Goal: Information Seeking & Learning: Learn about a topic

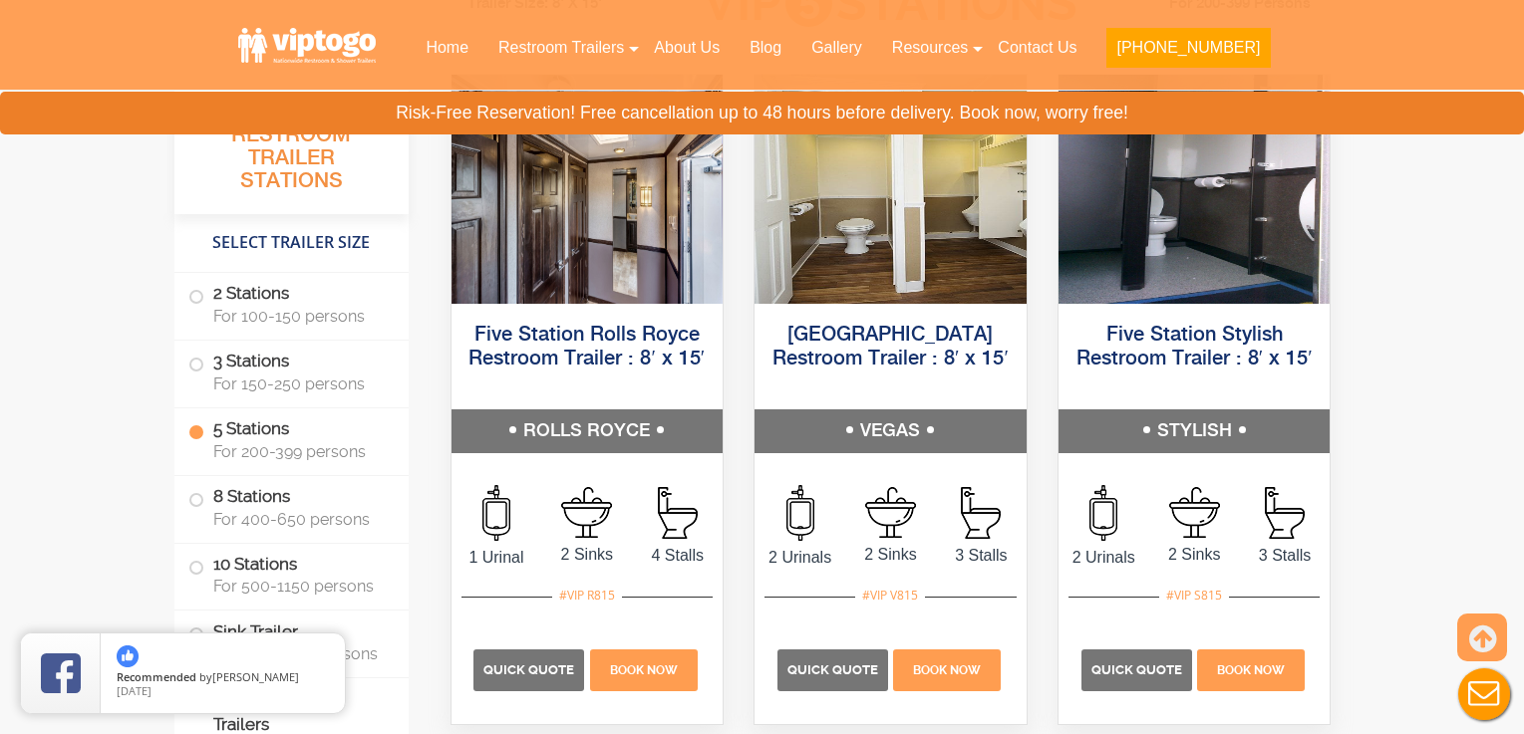
scroll to position [3164, 0]
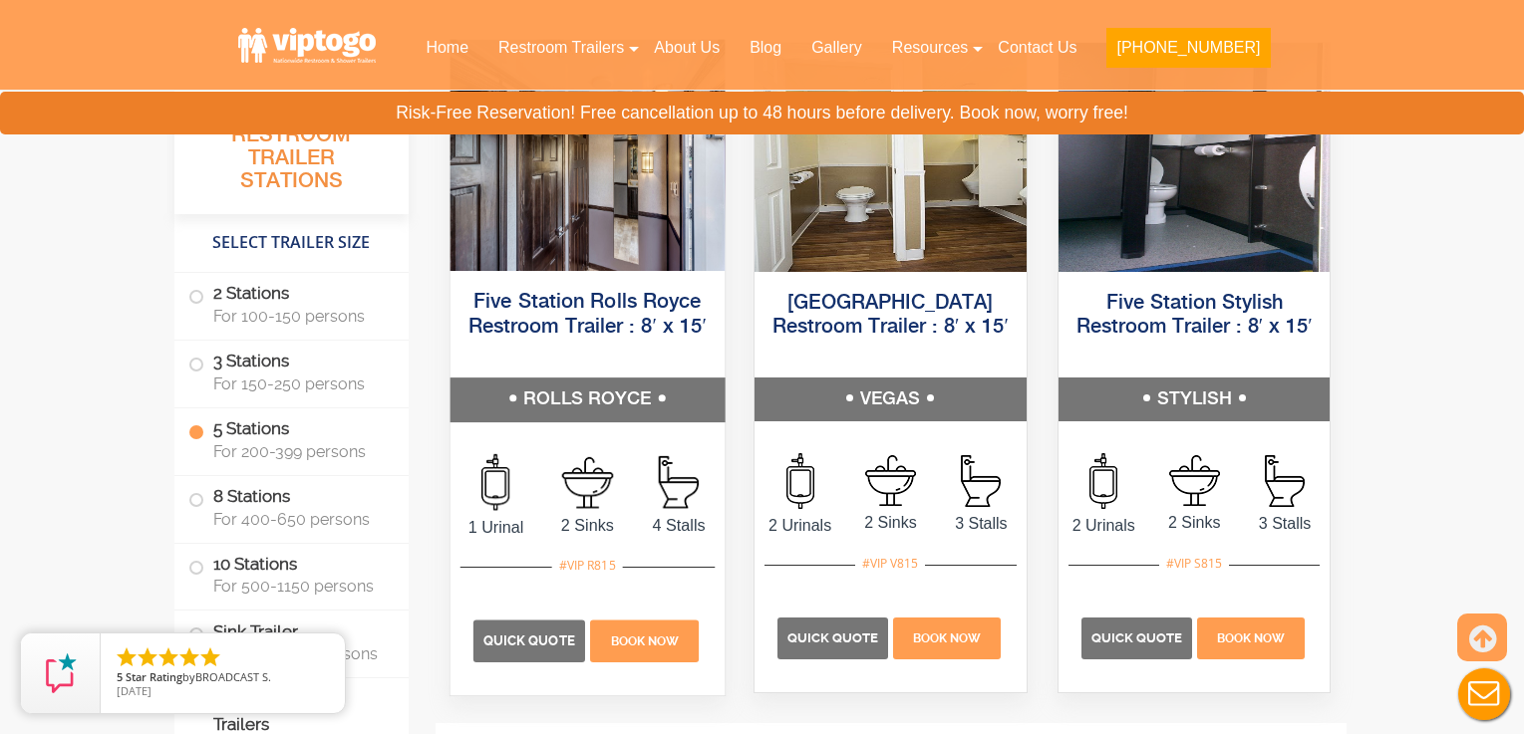
click at [601, 384] on h5 "ROLLS ROYCE" at bounding box center [586, 400] width 274 height 44
click at [583, 306] on link "Five Station Rolls Royce Restroom Trailer : 8′ x 15′" at bounding box center [586, 314] width 238 height 45
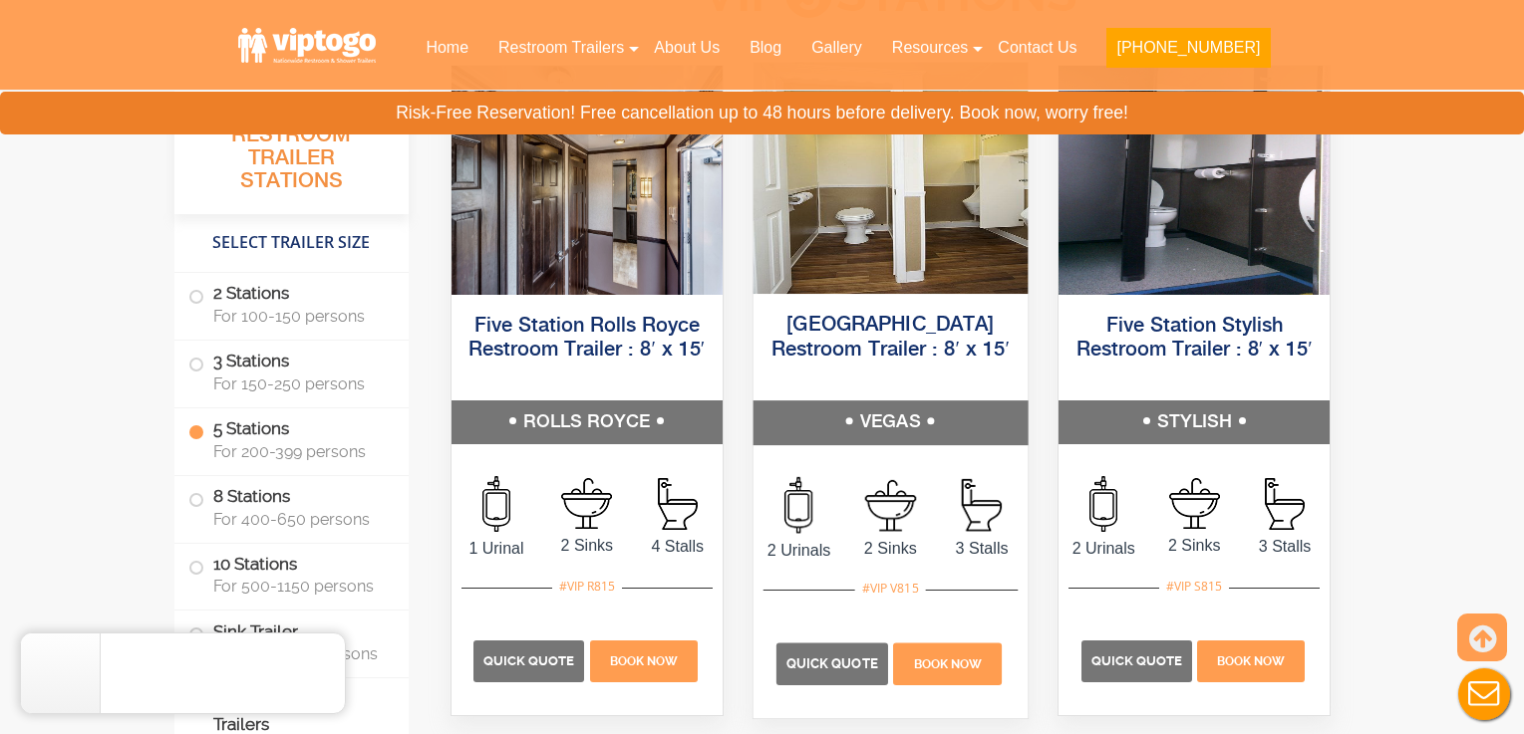
scroll to position [3161, 0]
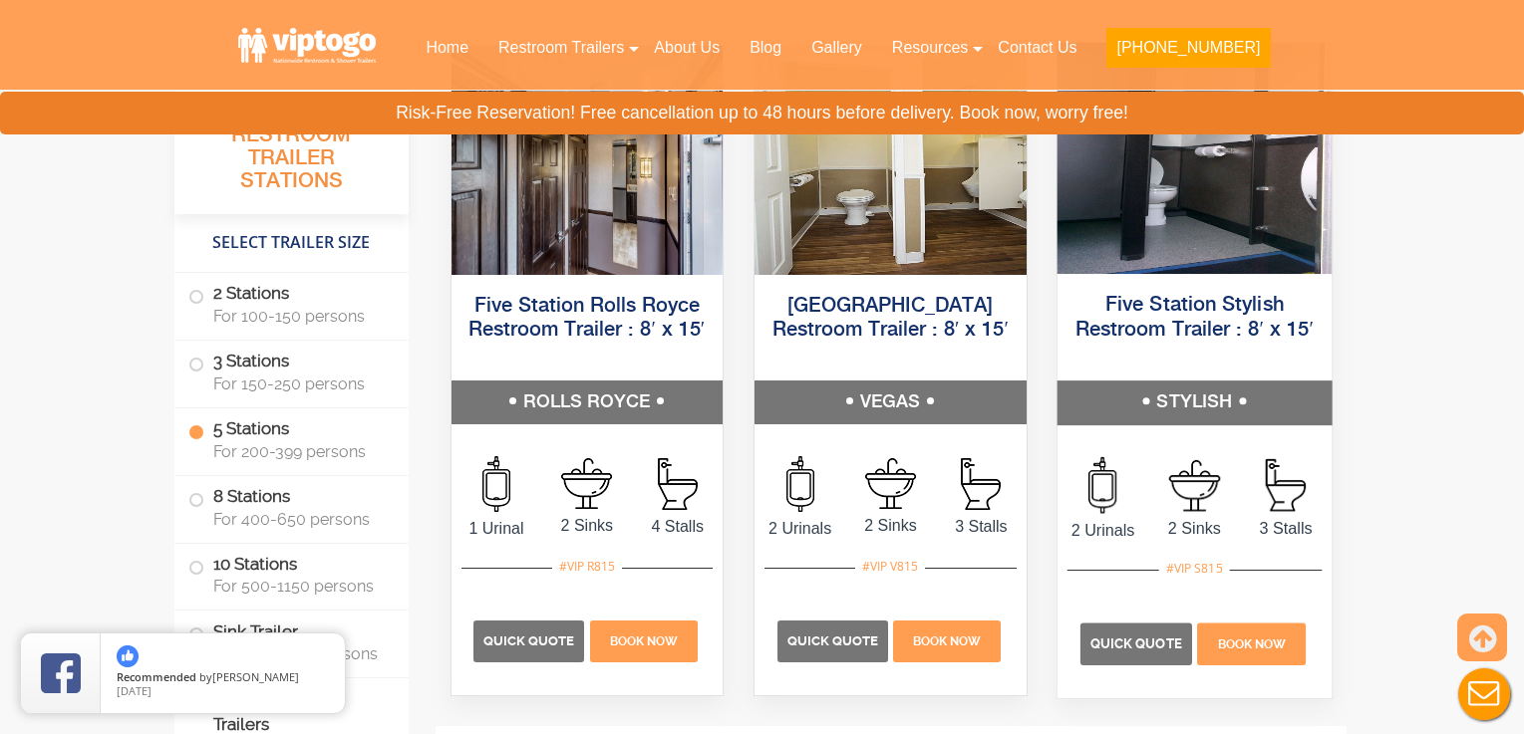
click at [1196, 395] on h5 "STYLISH" at bounding box center [1193, 403] width 274 height 44
click at [1213, 245] on img at bounding box center [1193, 157] width 274 height 231
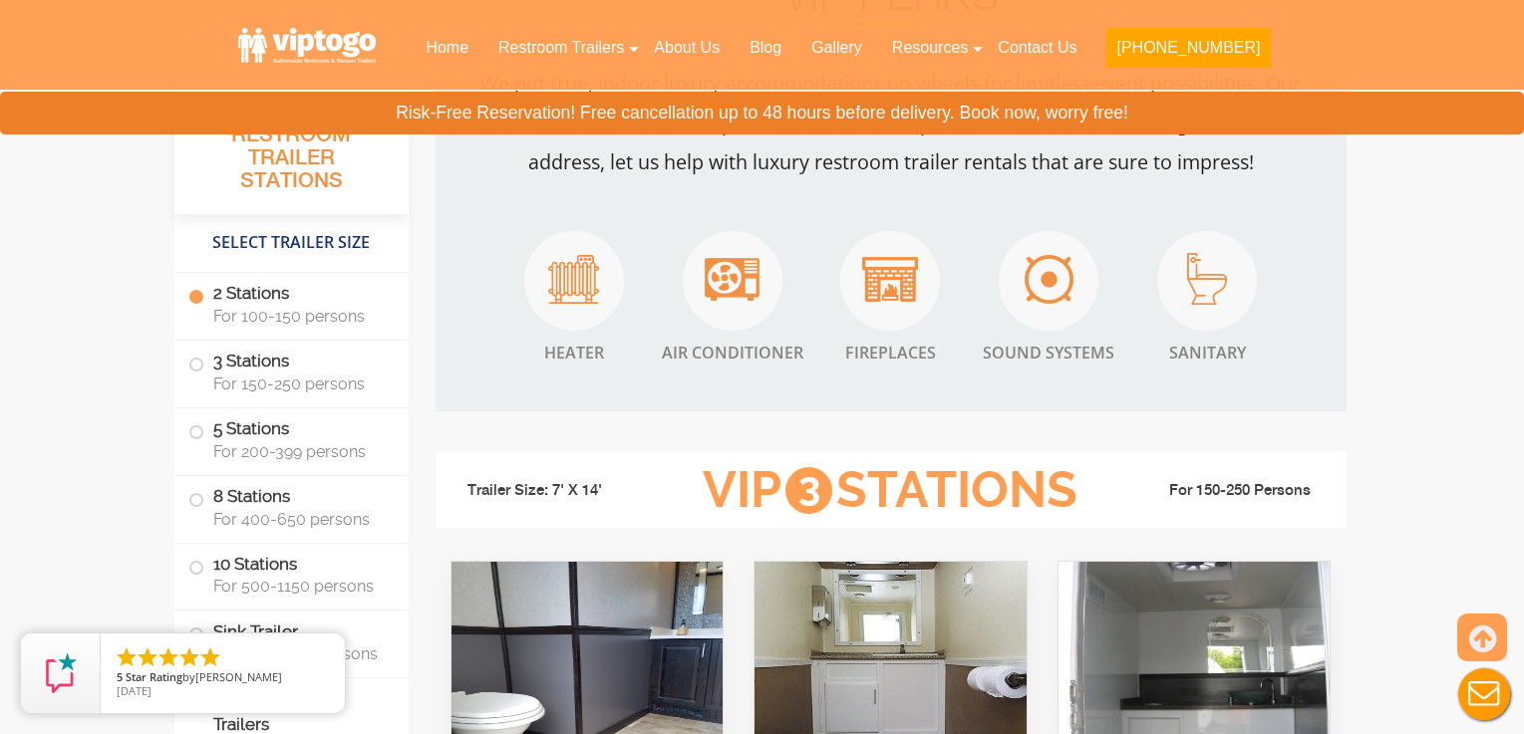
scroll to position [1540, 0]
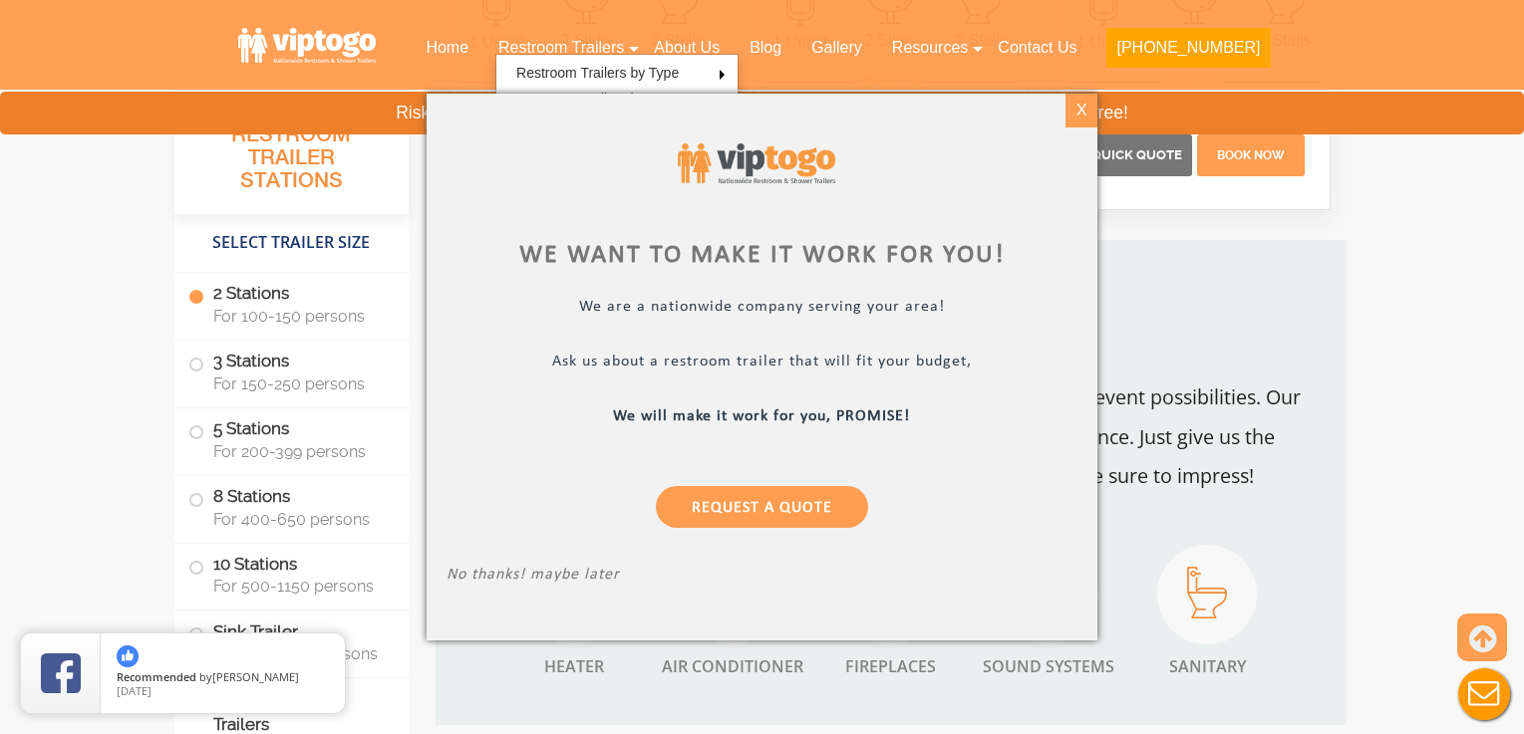
click at [1084, 115] on div "X" at bounding box center [1081, 111] width 31 height 34
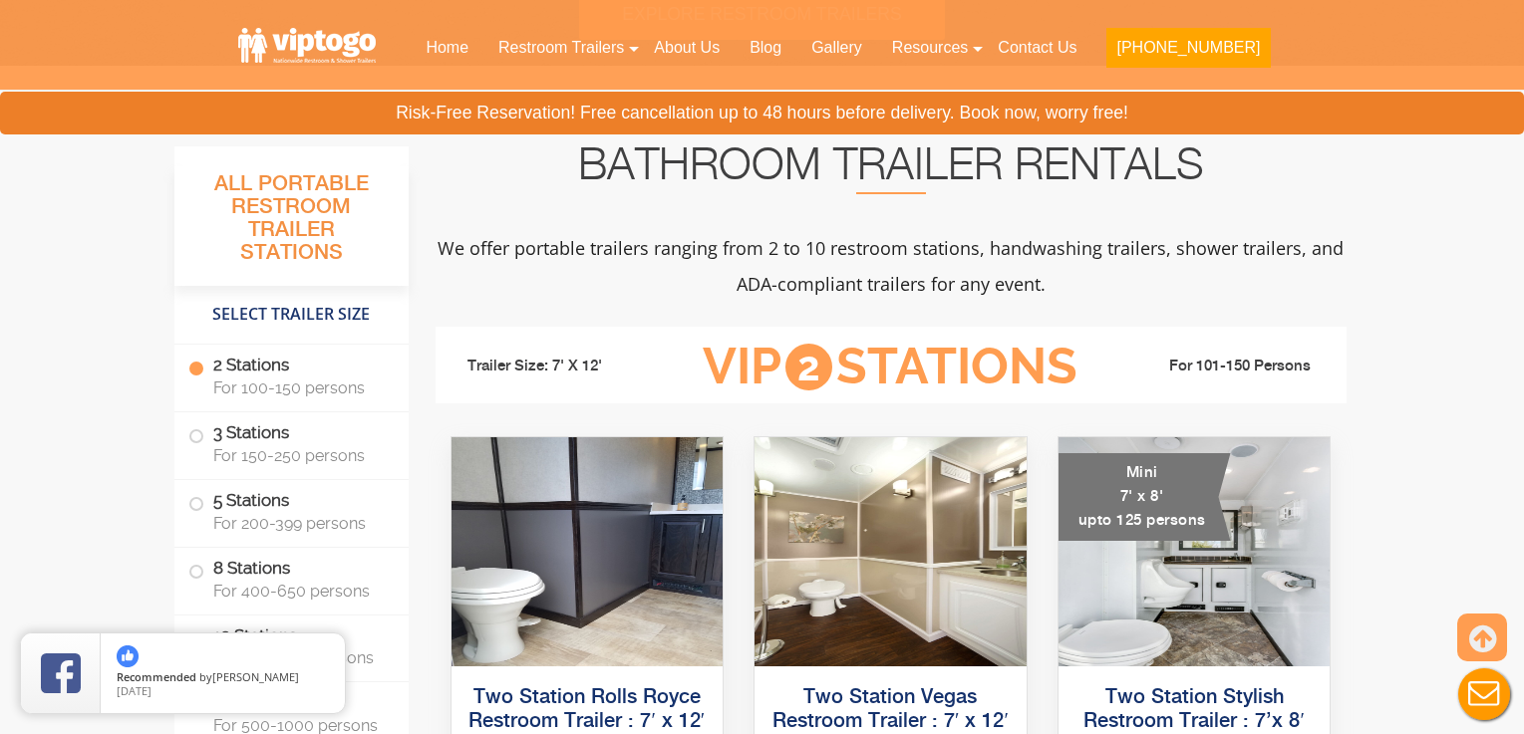
scroll to position [1346, 0]
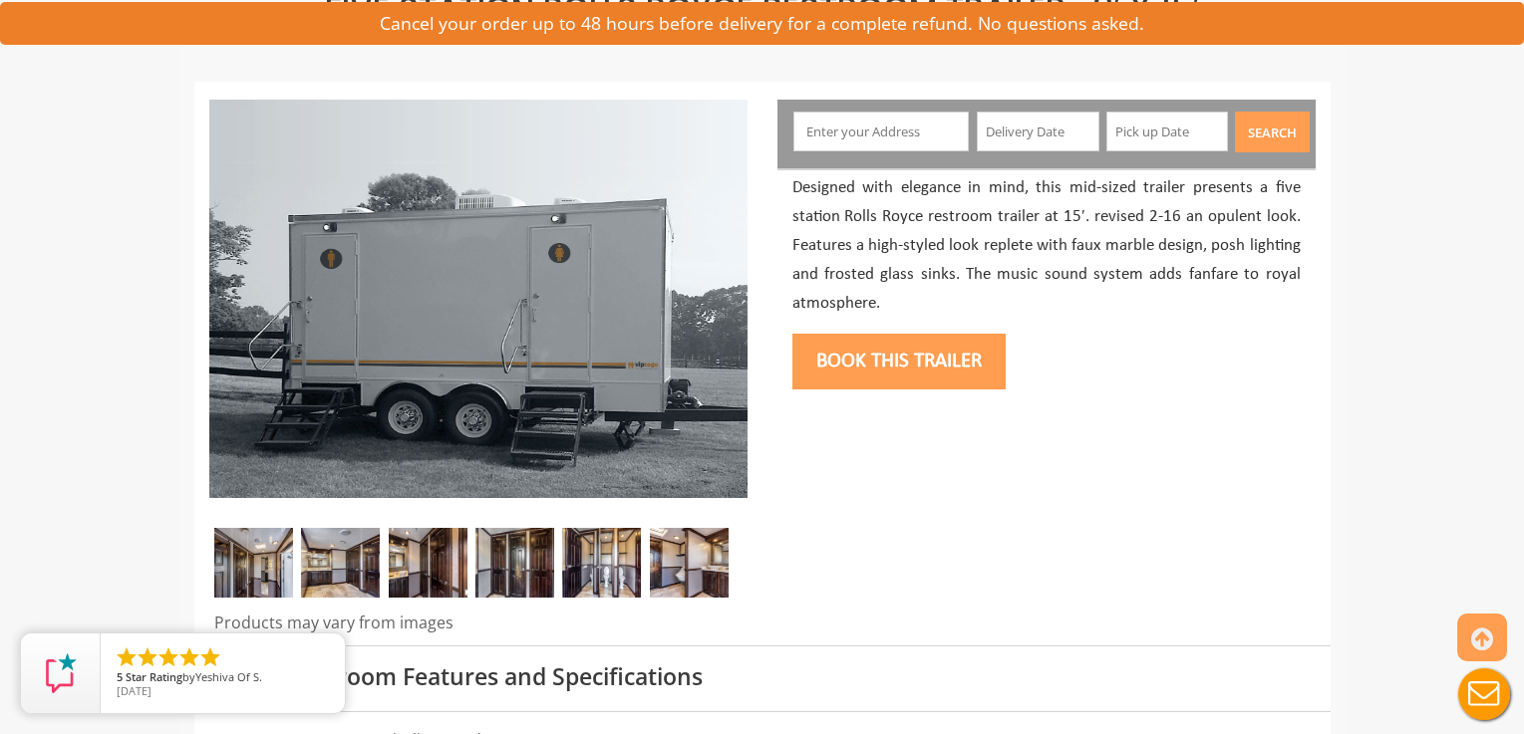
scroll to position [274, 0]
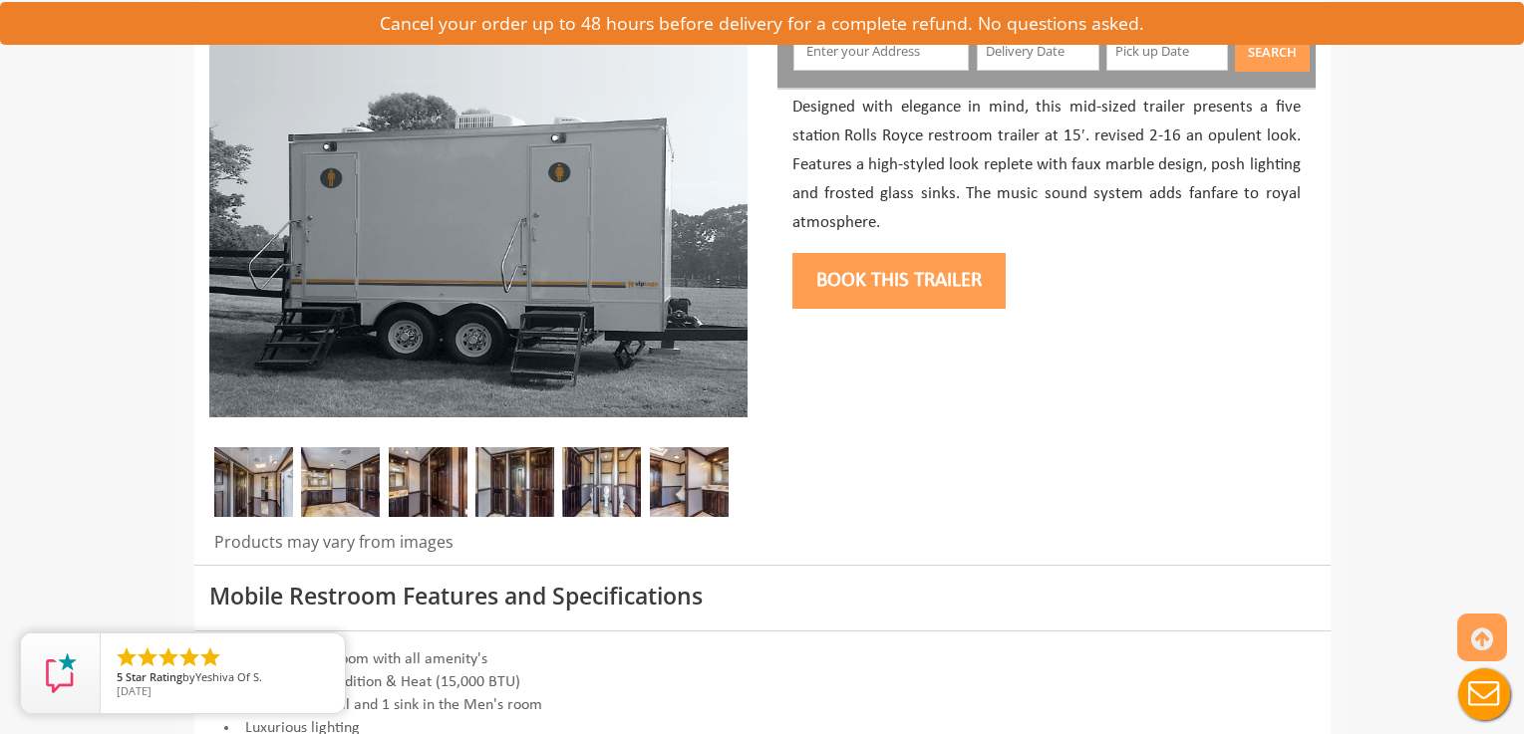
click at [367, 496] on img at bounding box center [340, 482] width 79 height 70
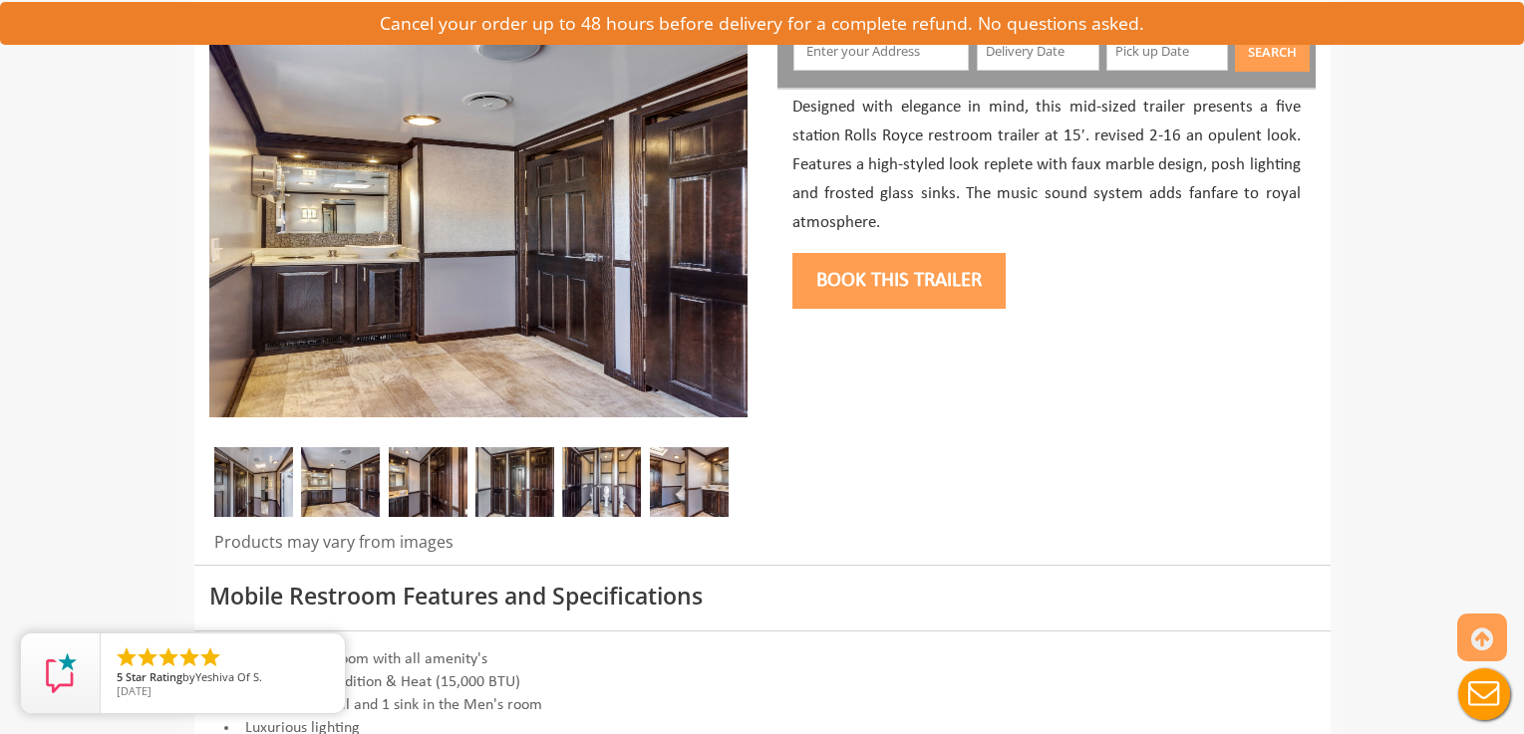
click at [440, 494] on img at bounding box center [428, 482] width 79 height 70
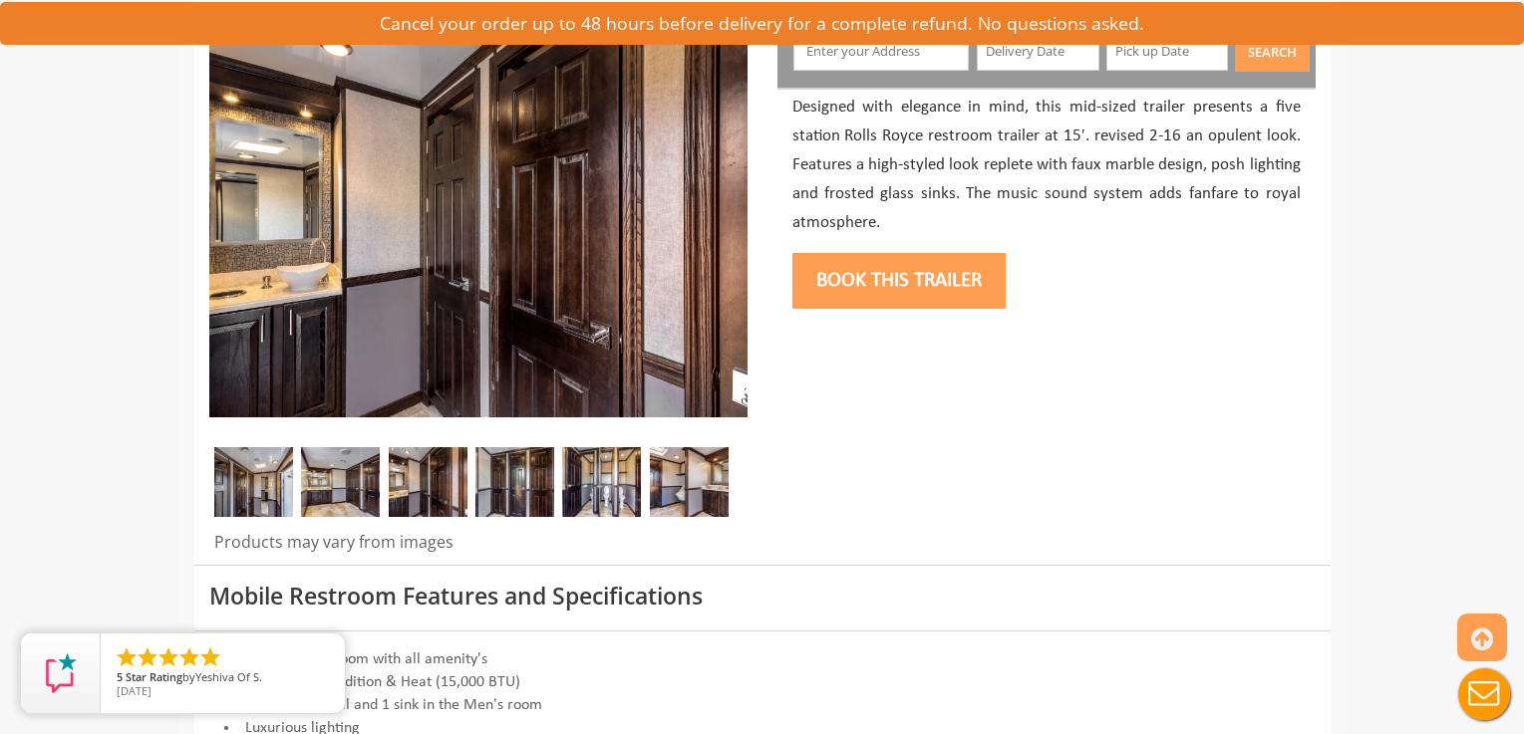
click at [509, 498] on img at bounding box center [514, 482] width 79 height 70
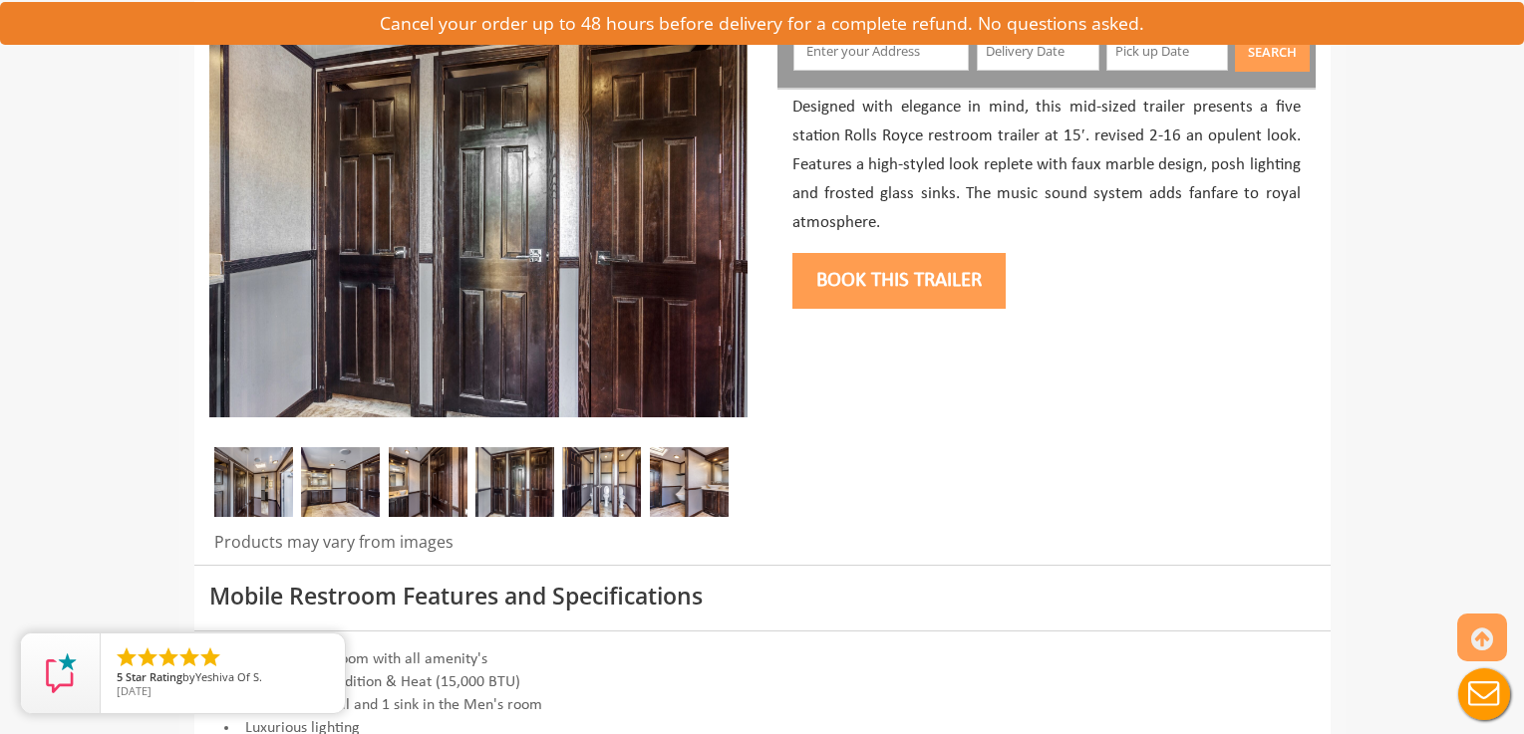
click at [605, 495] on img at bounding box center [601, 482] width 79 height 70
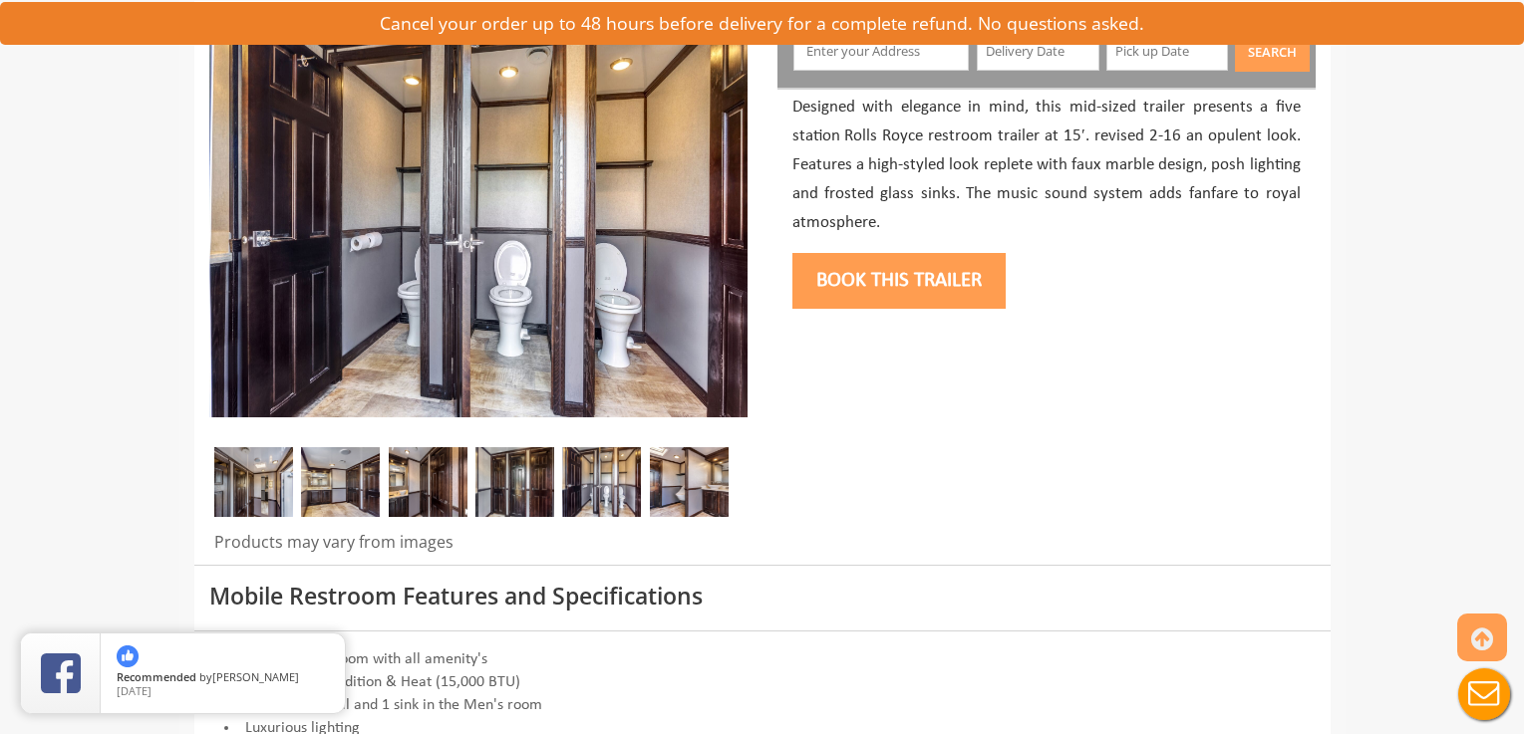
click at [687, 494] on img at bounding box center [689, 482] width 79 height 70
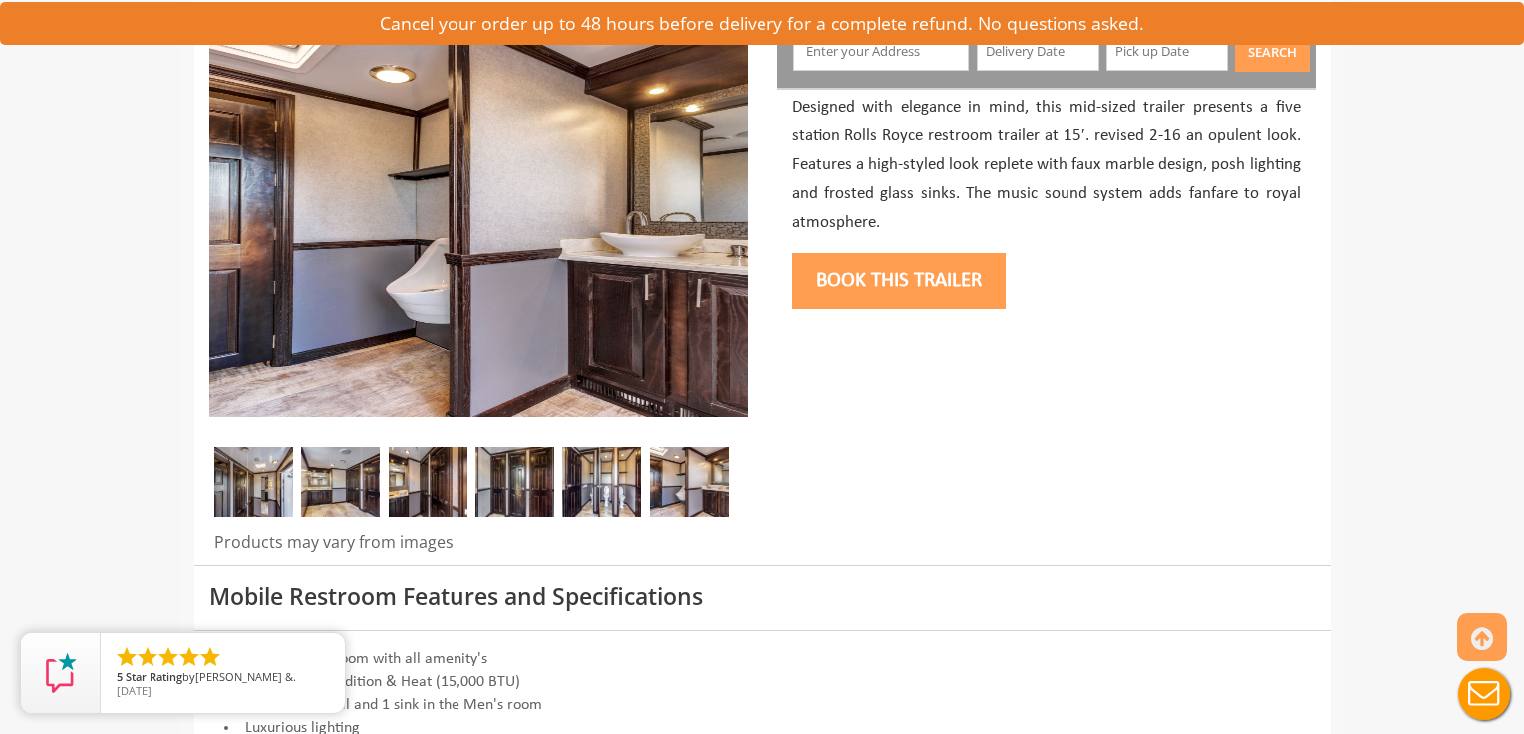
click at [598, 499] on img at bounding box center [601, 482] width 79 height 70
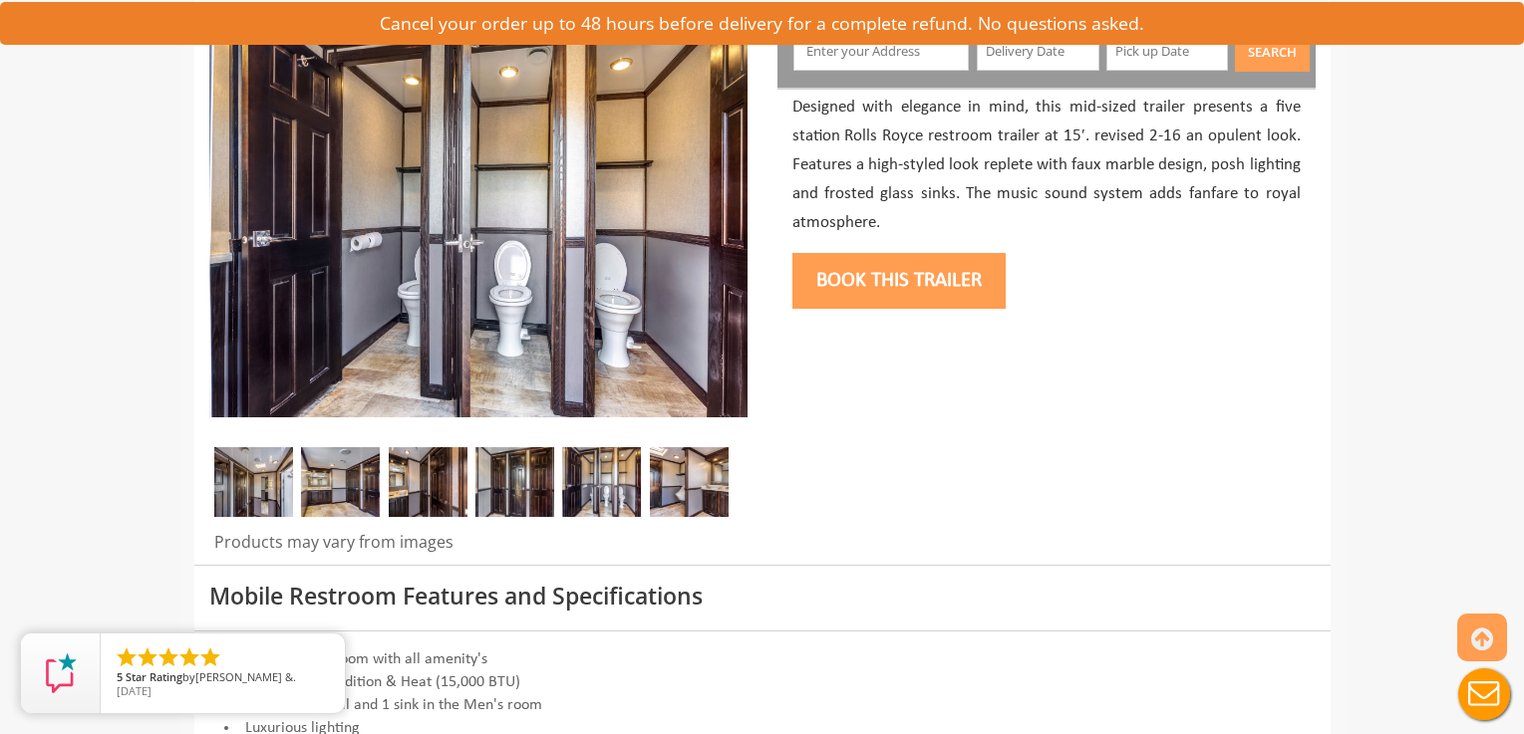
click at [513, 487] on img at bounding box center [514, 482] width 79 height 70
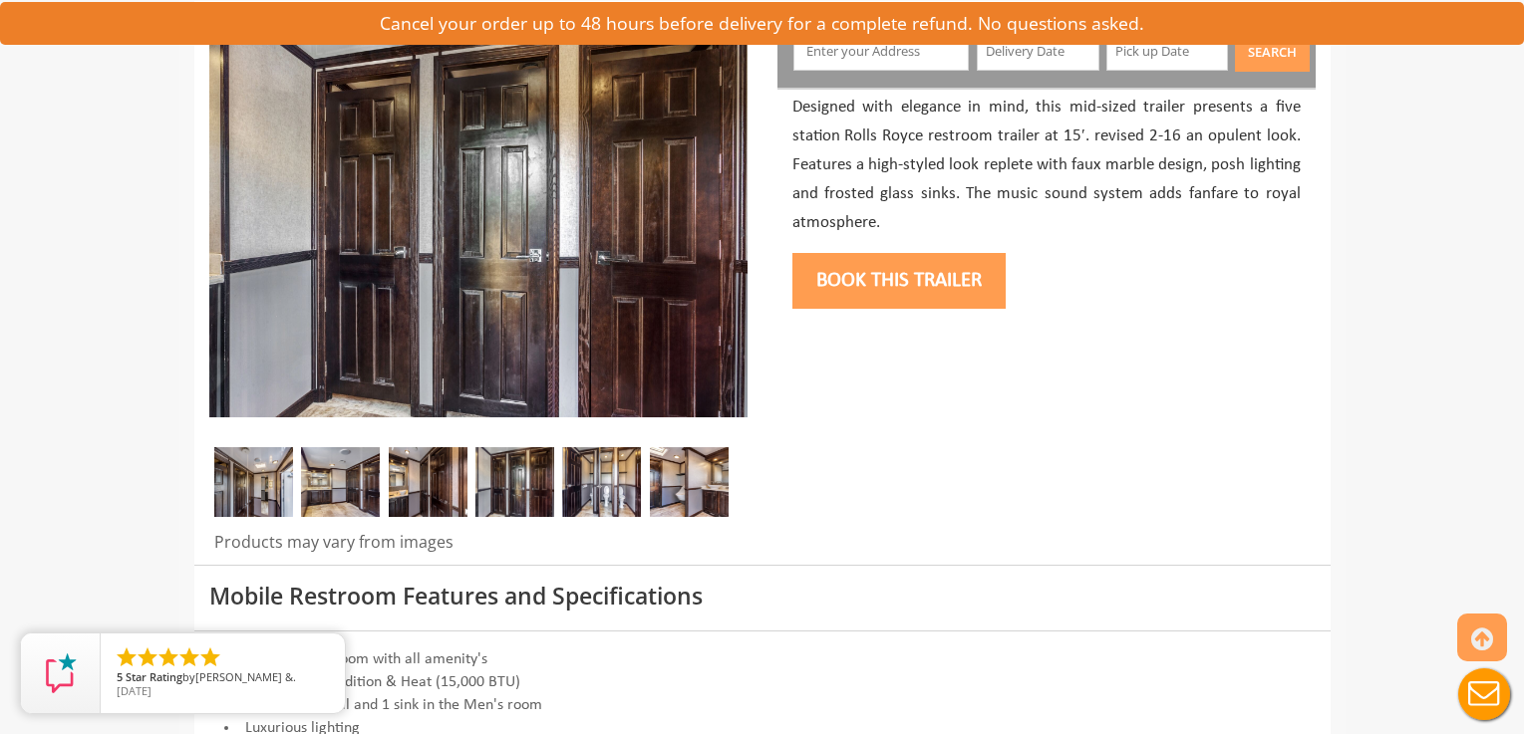
click at [342, 476] on img at bounding box center [340, 482] width 79 height 70
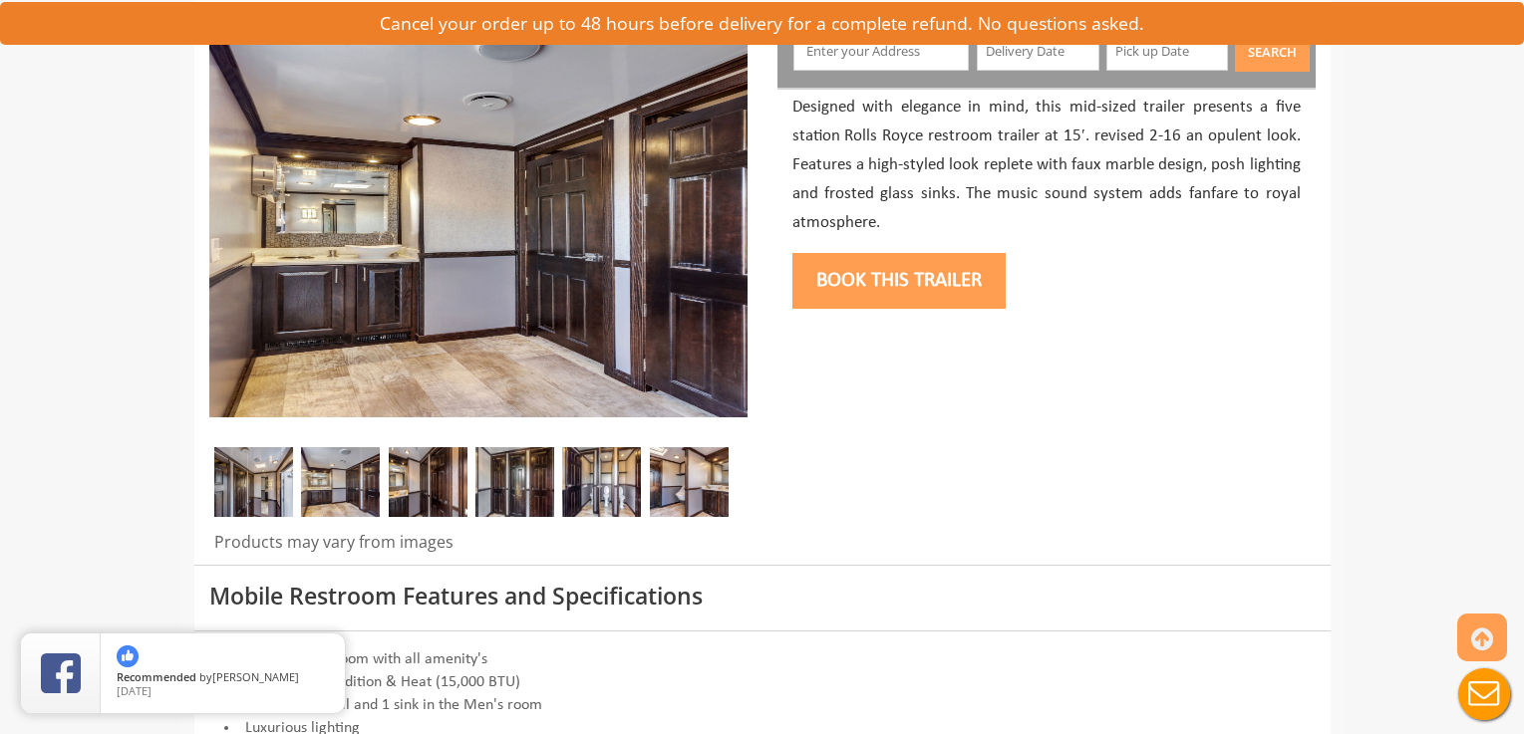
click at [260, 483] on img at bounding box center [253, 482] width 79 height 70
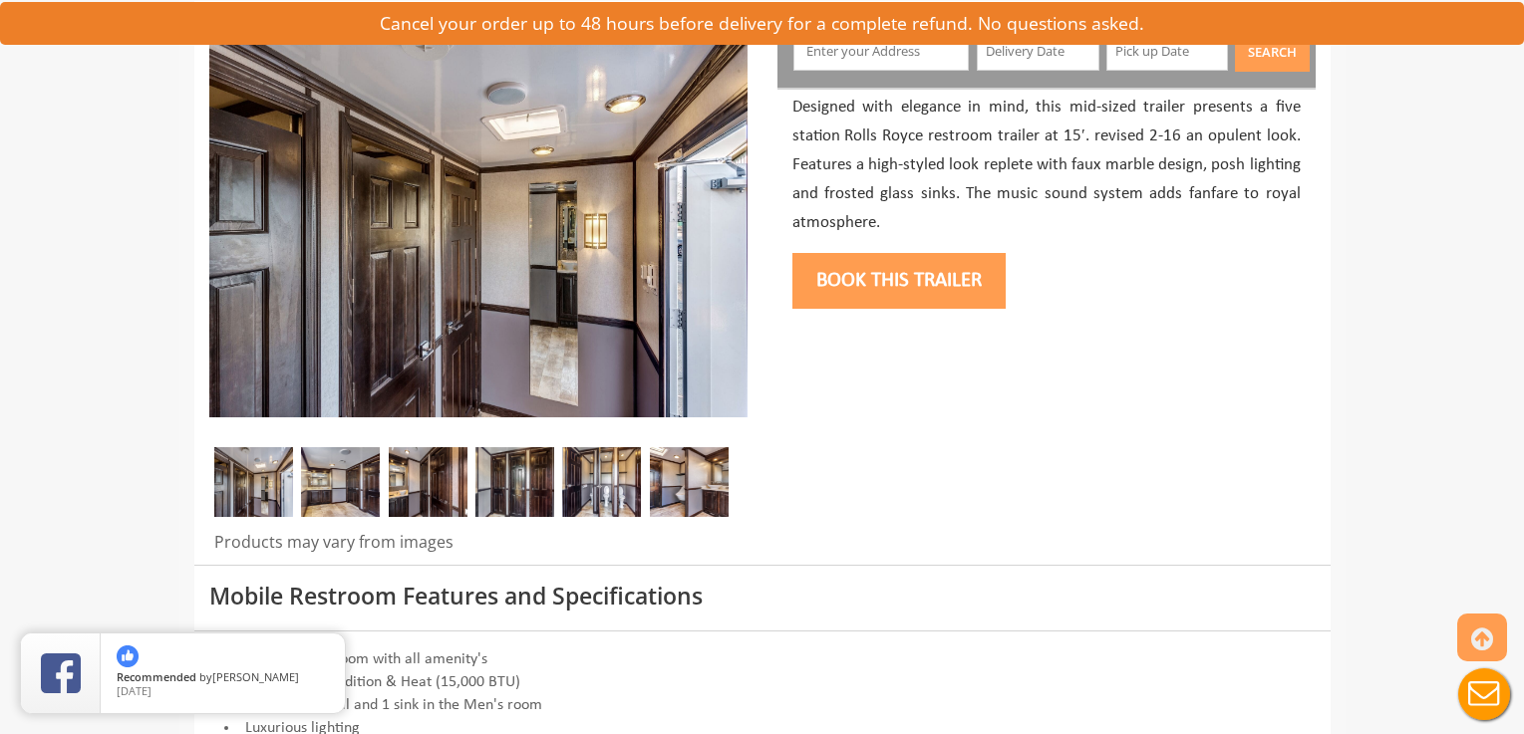
click at [685, 479] on img at bounding box center [689, 482] width 79 height 70
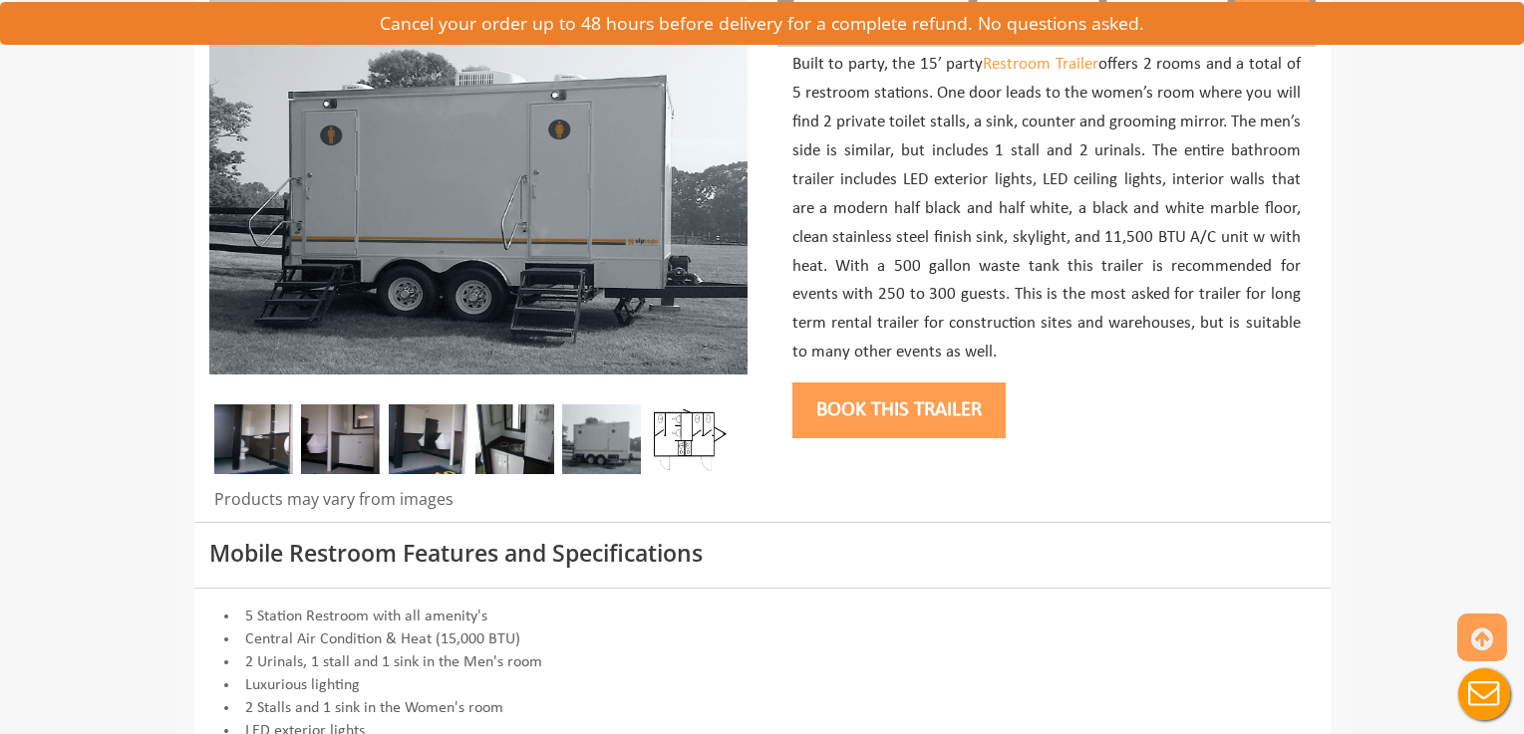
scroll to position [321, 0]
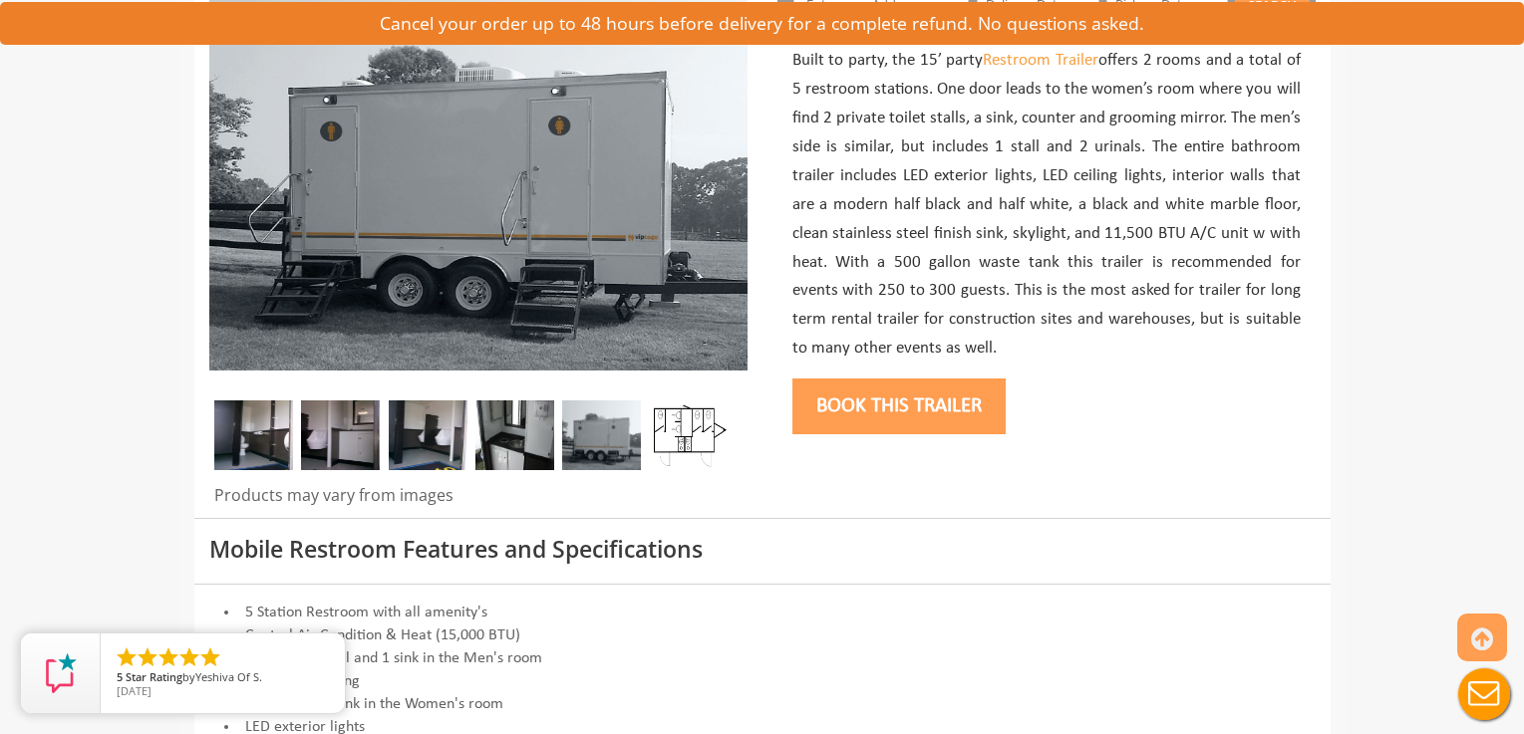
click at [253, 447] on img at bounding box center [253, 436] width 79 height 70
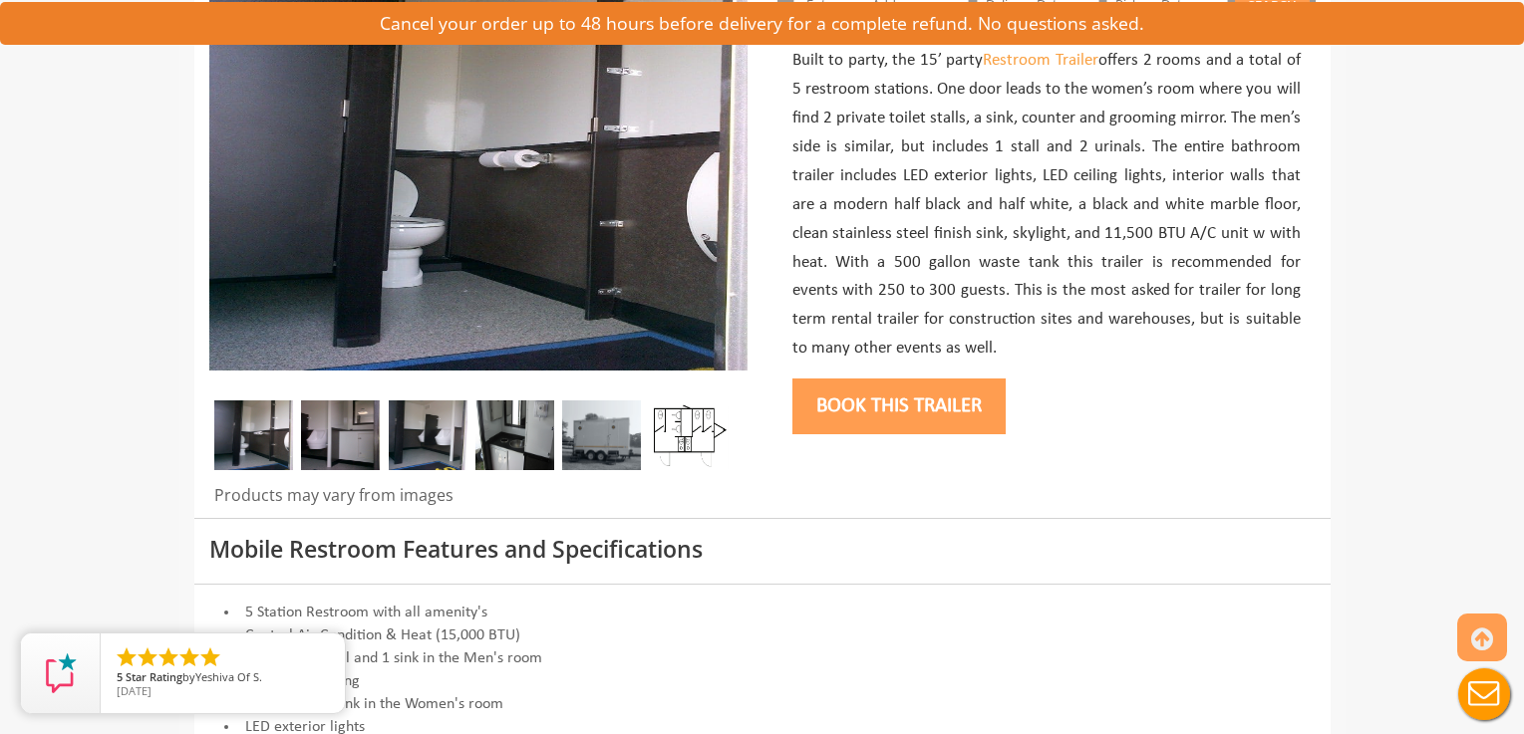
click at [348, 437] on img at bounding box center [340, 436] width 79 height 70
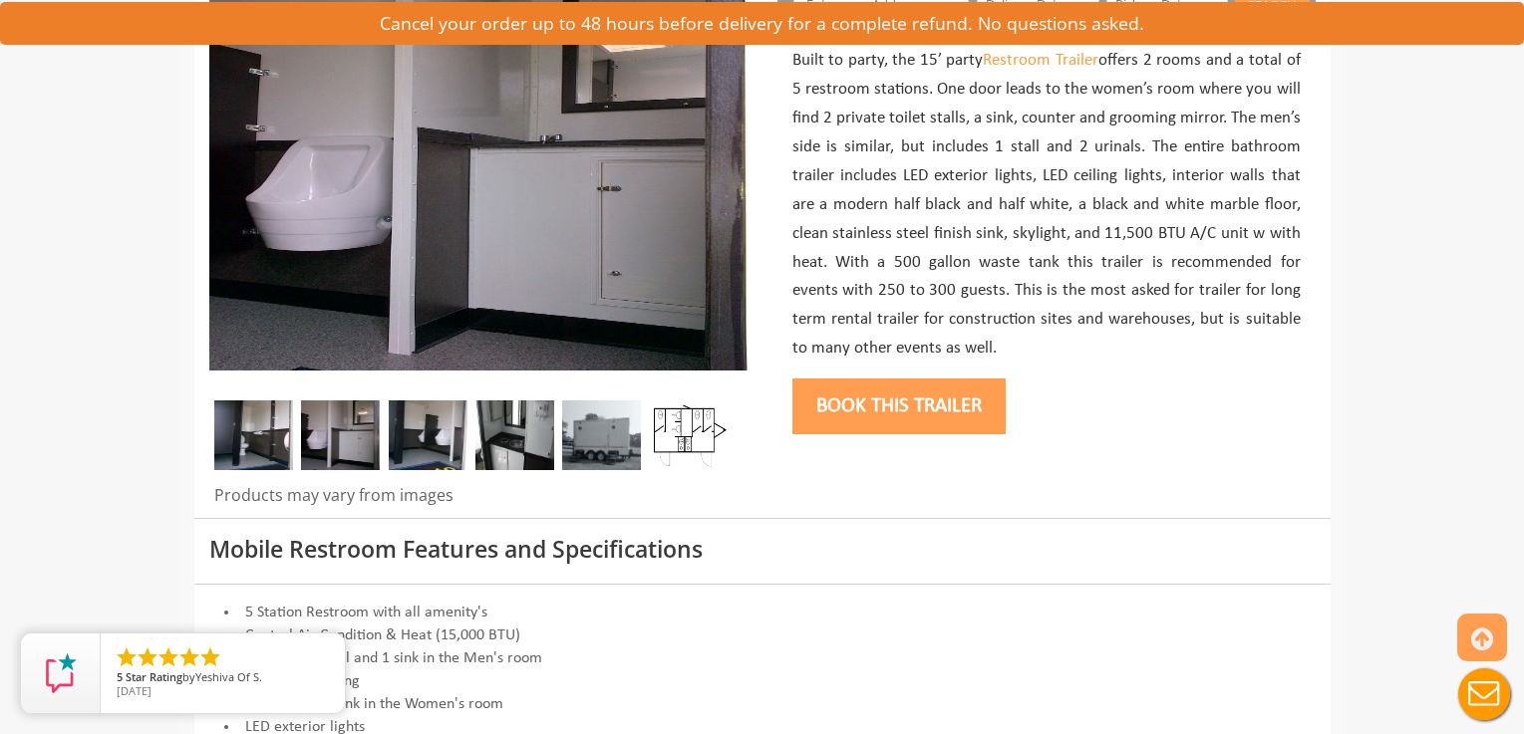
click at [437, 441] on img at bounding box center [428, 436] width 79 height 70
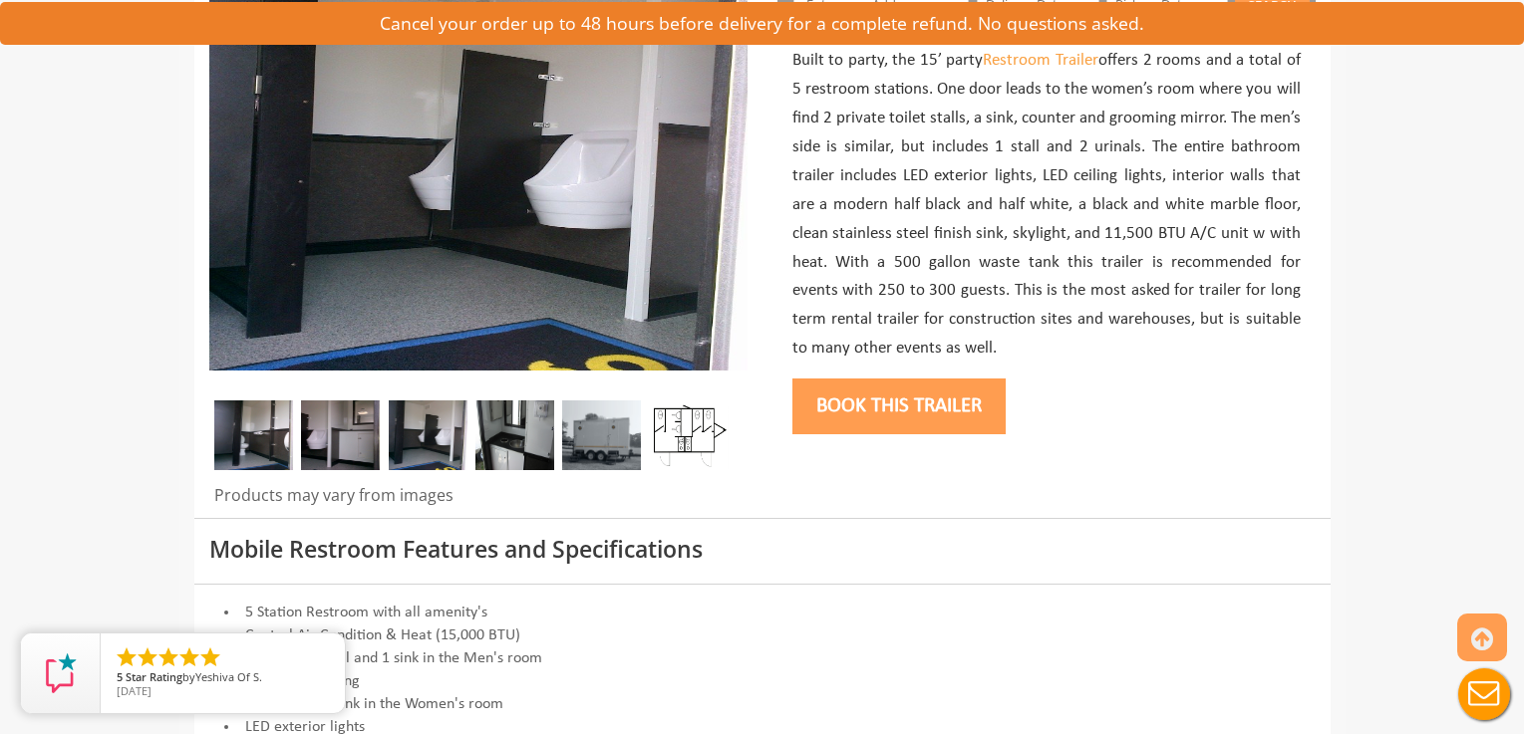
click at [526, 447] on img at bounding box center [514, 436] width 79 height 70
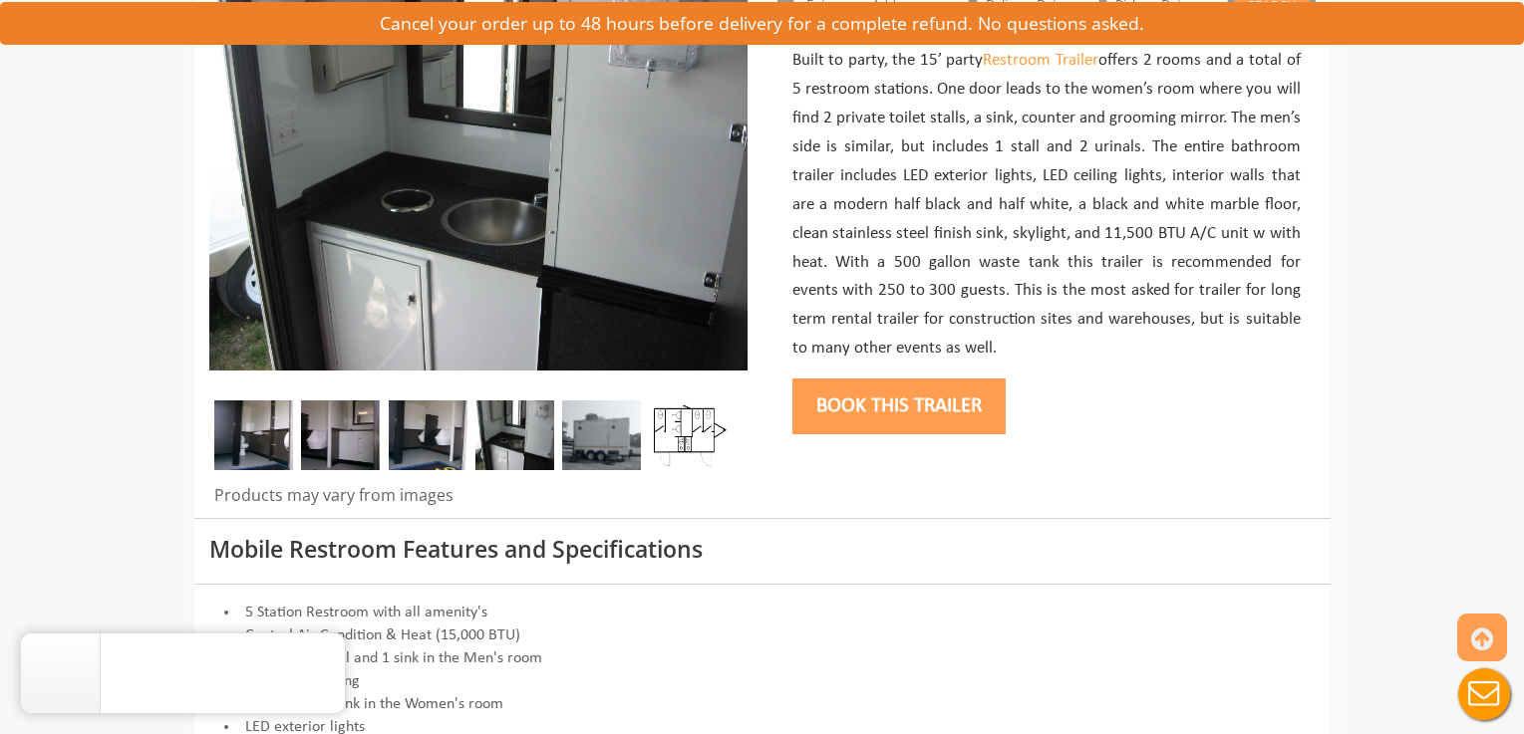
click at [625, 445] on img at bounding box center [601, 436] width 79 height 70
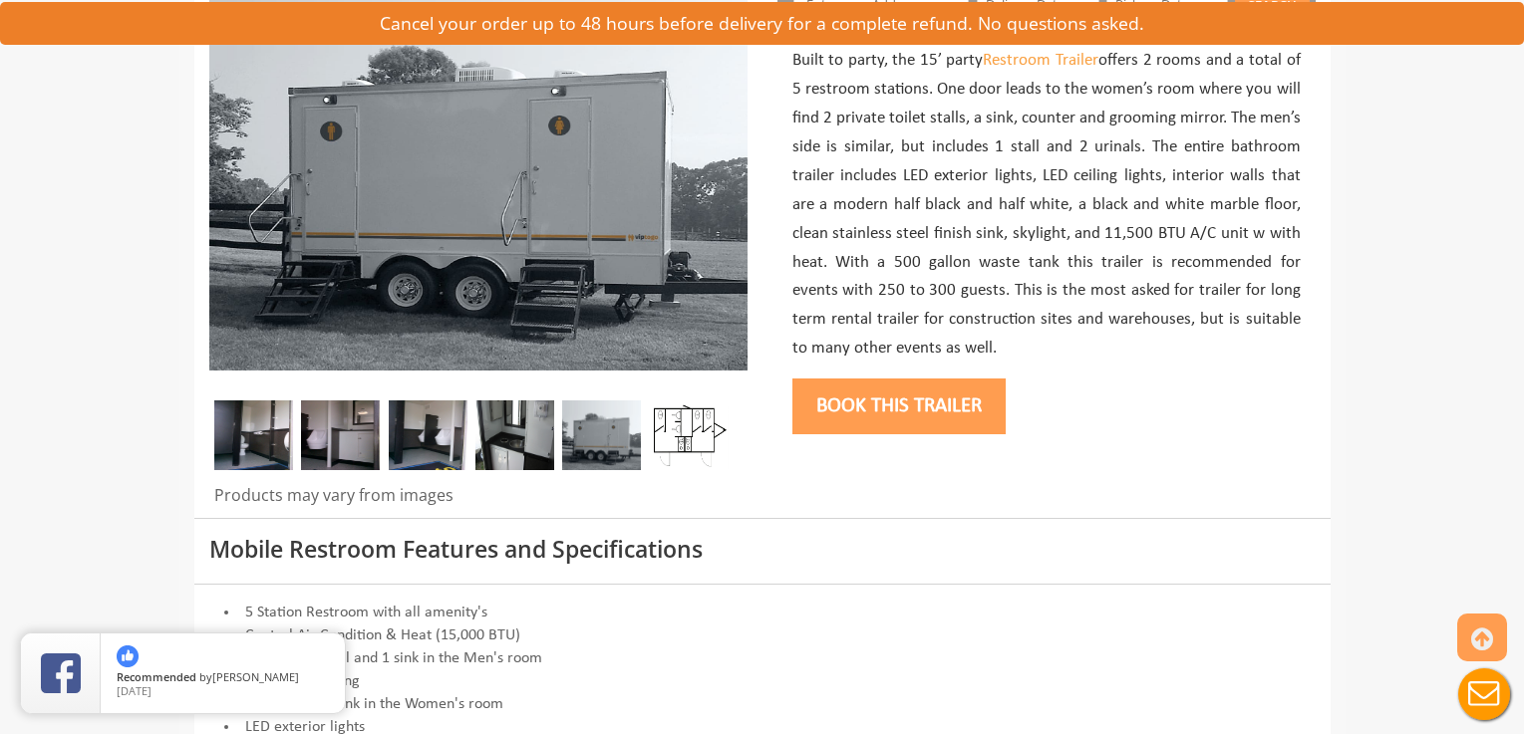
scroll to position [0, 0]
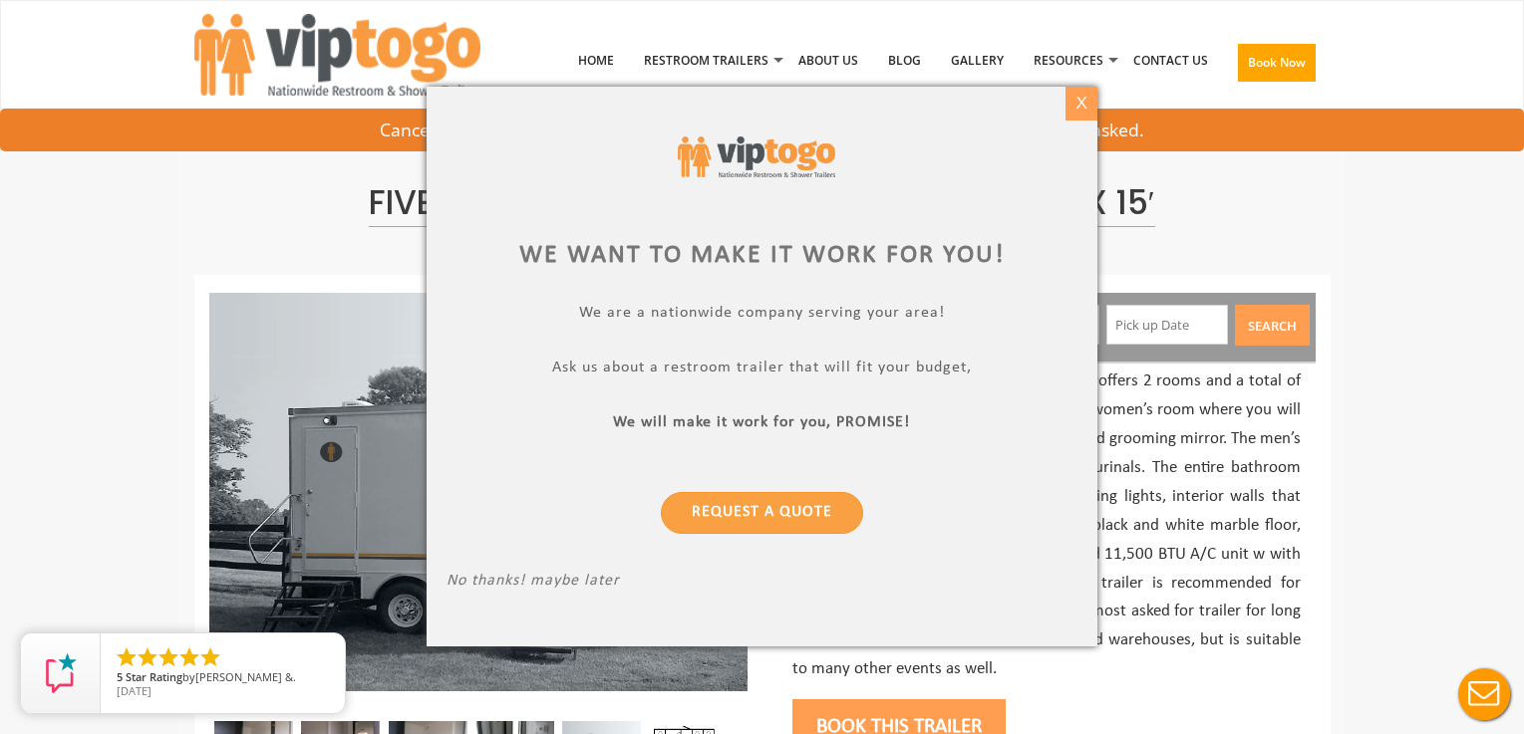
click at [1075, 107] on div "X" at bounding box center [1081, 104] width 31 height 34
